Goal: Transaction & Acquisition: Purchase product/service

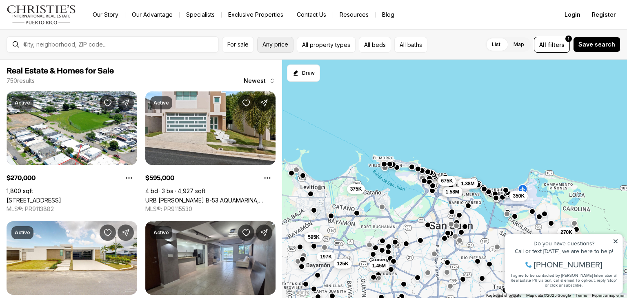
click at [276, 48] on button "Any price" at bounding box center [275, 45] width 36 height 16
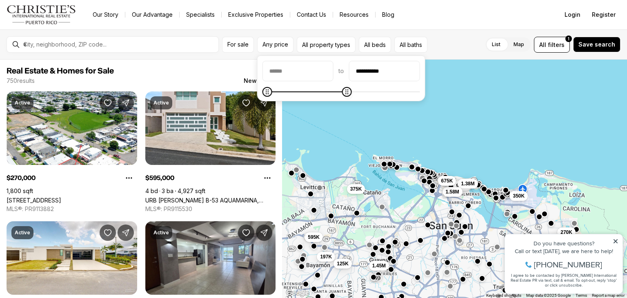
click at [355, 90] on span at bounding box center [342, 92] width 158 height 8
type input "********"
click at [266, 91] on icon "Maximum" at bounding box center [269, 92] width 7 height 7
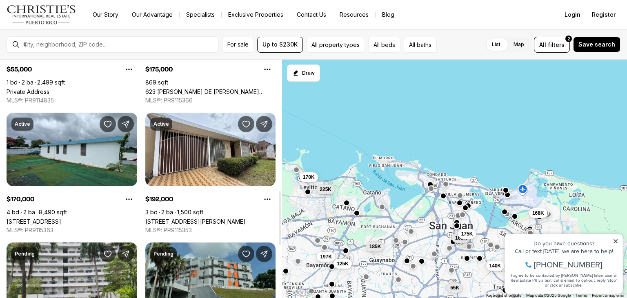
scroll to position [490, 0]
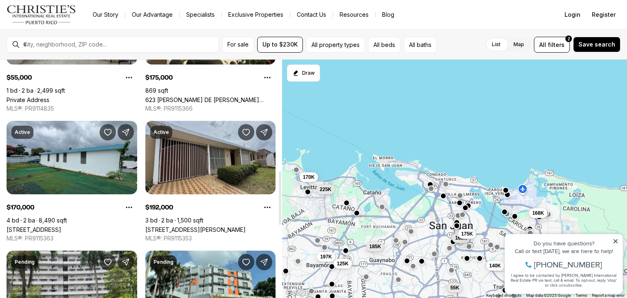
click at [199, 226] on link "[STREET_ADDRESS][PERSON_NAME]" at bounding box center [195, 229] width 100 height 7
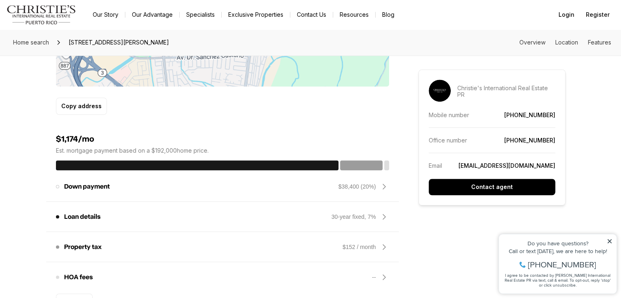
scroll to position [572, 0]
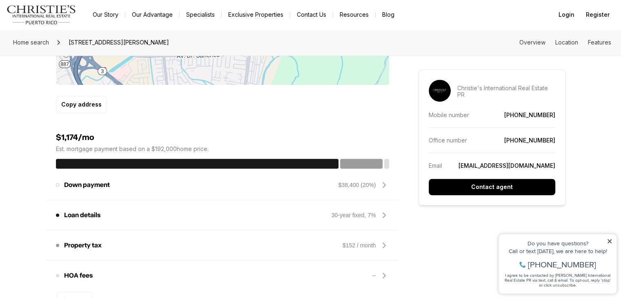
click at [385, 187] on icon at bounding box center [384, 185] width 10 height 10
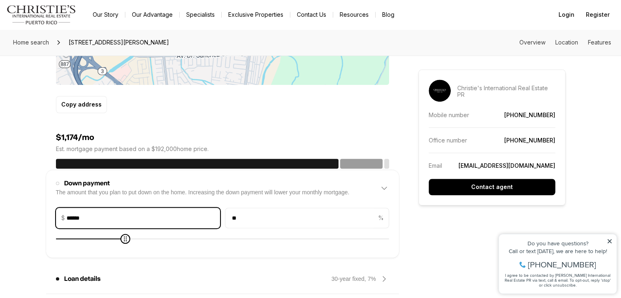
drag, startPoint x: 111, startPoint y: 221, endPoint x: 0, endPoint y: 212, distance: 111.0
type input "*"
type input "*****"
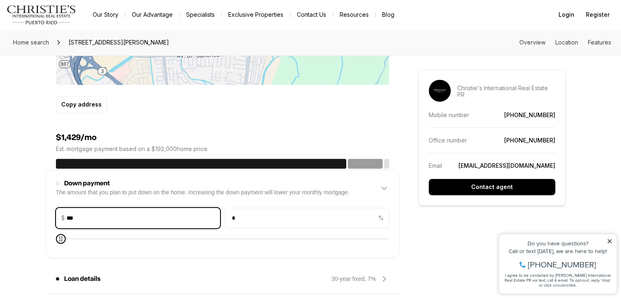
type input "*"
type input "******"
type input "*"
type input "******"
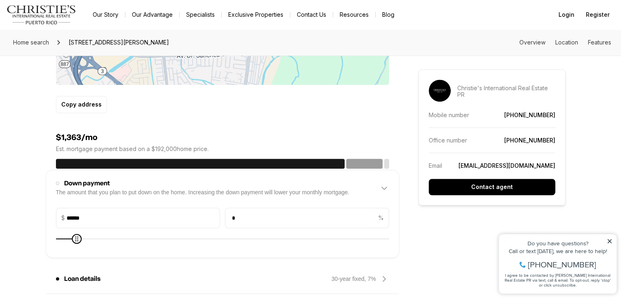
click at [381, 185] on icon at bounding box center [384, 188] width 10 height 10
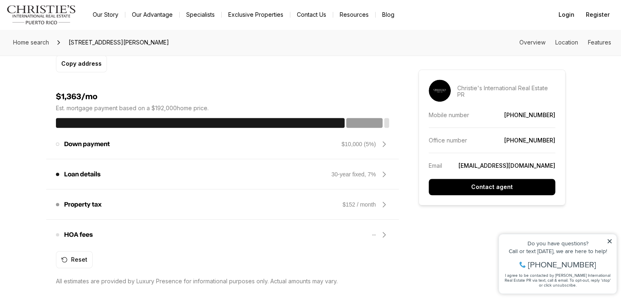
scroll to position [654, 0]
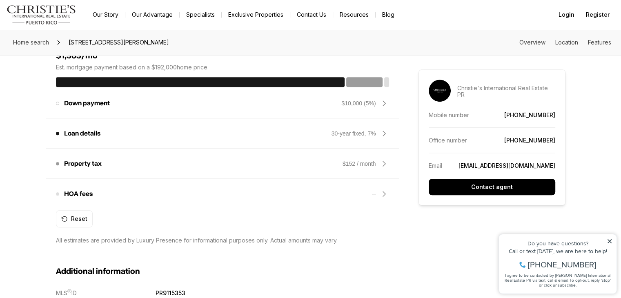
click at [384, 194] on icon at bounding box center [384, 194] width 2 height 5
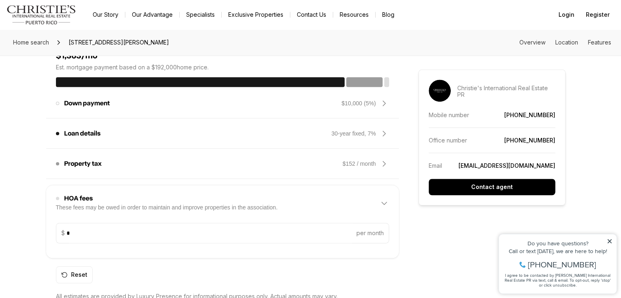
click at [384, 205] on icon at bounding box center [384, 204] width 10 height 10
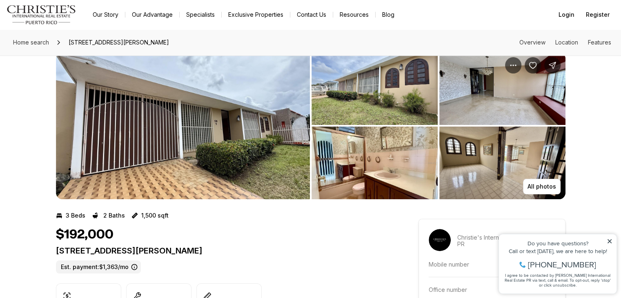
scroll to position [8, 0]
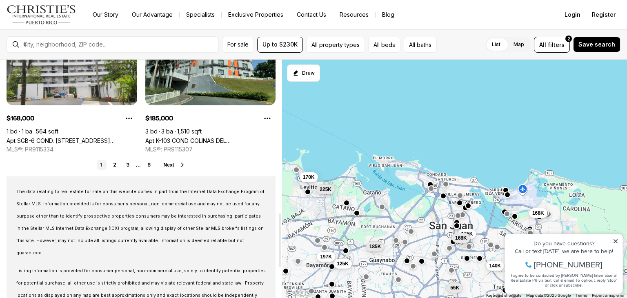
scroll to position [735, 0]
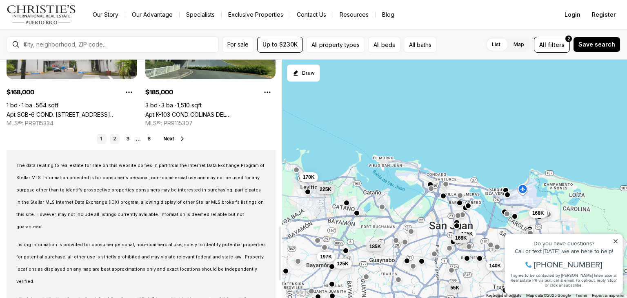
click at [116, 140] on link "2" at bounding box center [115, 139] width 10 height 10
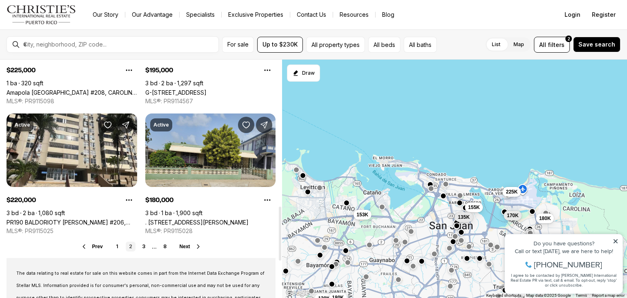
scroll to position [654, 0]
